Goal: Task Accomplishment & Management: Use online tool/utility

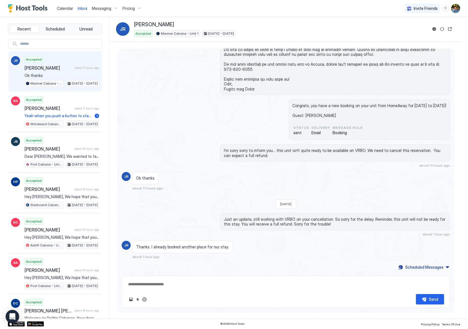
scroll to position [127, 0]
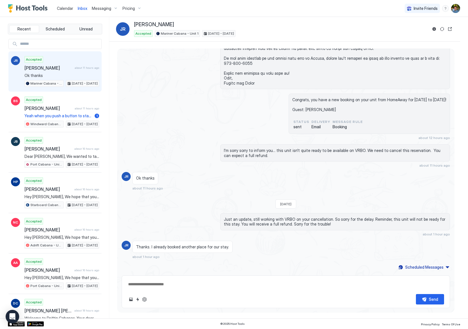
type textarea "*"
click at [59, 7] on span "Calendar" at bounding box center [65, 8] width 16 height 5
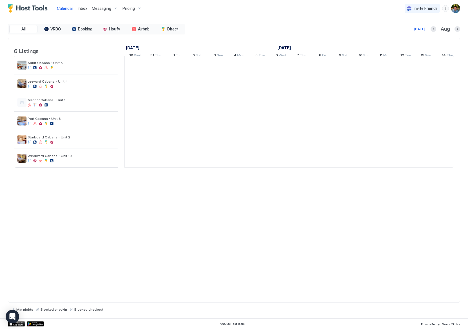
scroll to position [0, 313]
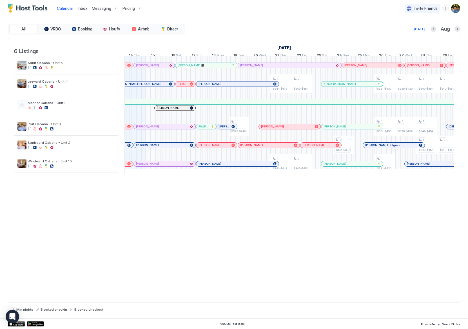
click at [351, 68] on div at bounding box center [351, 65] width 5 height 5
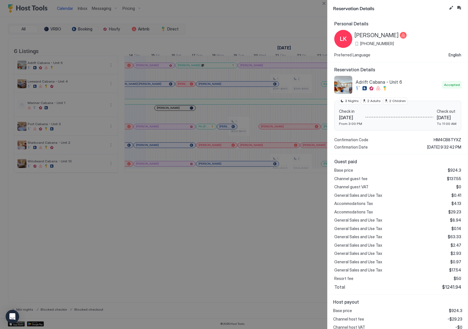
scroll to position [23, 0]
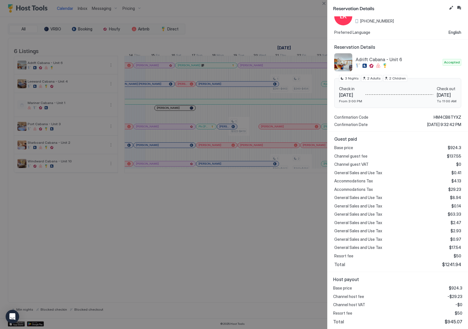
click at [364, 214] on span "General Sales and Use Tax" at bounding box center [358, 213] width 48 height 5
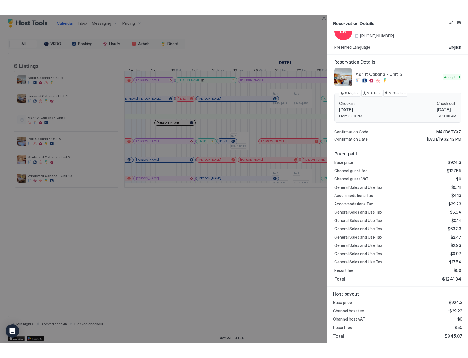
scroll to position [0, 0]
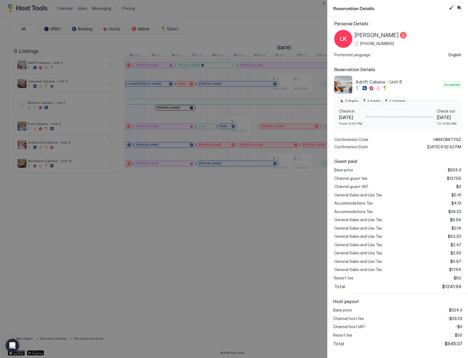
click at [396, 208] on div "Base price $924.3 Channel guest fee $137.55 Channel guest VAT $0 General Sales …" at bounding box center [397, 229] width 127 height 122
click at [450, 286] on span "$1241.94" at bounding box center [451, 287] width 19 height 6
